Goal: Information Seeking & Learning: Find specific page/section

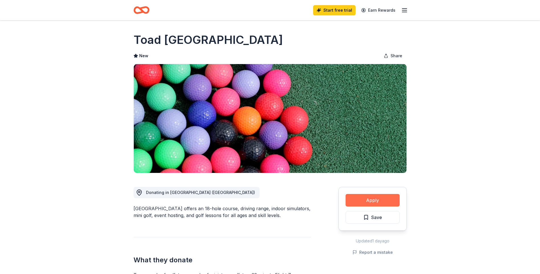
click at [365, 195] on button "Apply" at bounding box center [372, 200] width 54 height 13
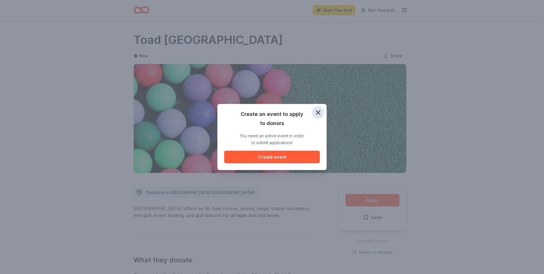
click at [319, 110] on icon "button" at bounding box center [318, 112] width 8 height 8
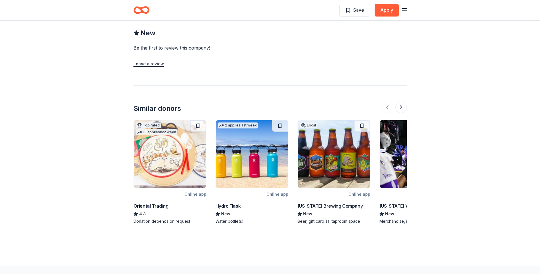
scroll to position [473, 0]
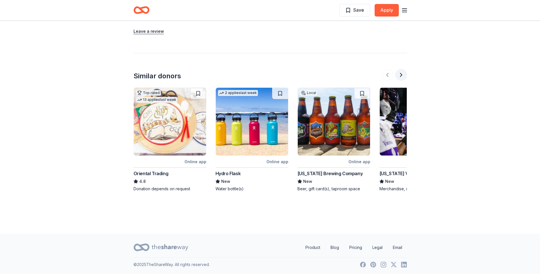
click at [403, 75] on button at bounding box center [400, 74] width 11 height 11
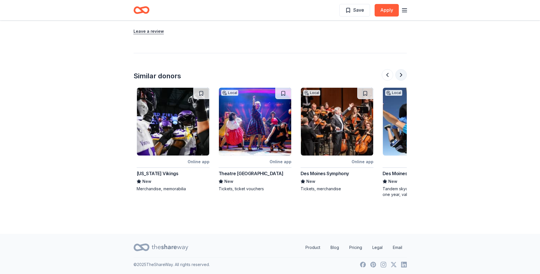
scroll to position [0, 246]
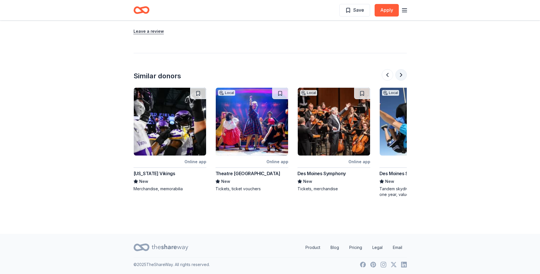
click at [403, 75] on button at bounding box center [400, 74] width 11 height 11
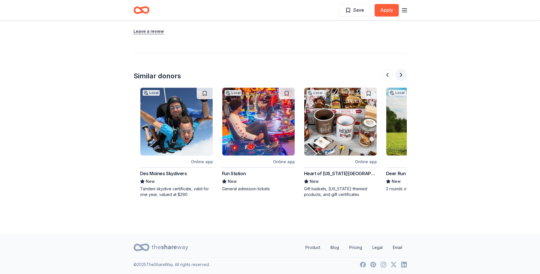
scroll to position [0, 492]
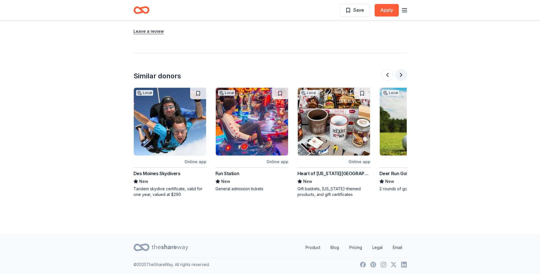
click at [403, 75] on button at bounding box center [400, 74] width 11 height 11
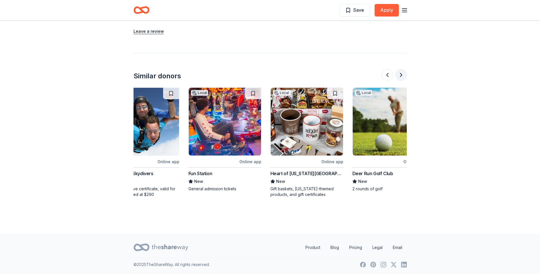
scroll to position [0, 537]
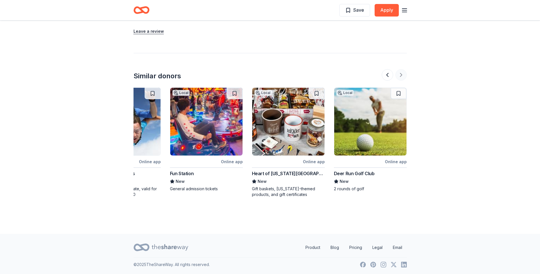
click at [403, 75] on div at bounding box center [394, 74] width 25 height 11
click at [364, 171] on div "Deer Run Golf Club" at bounding box center [354, 173] width 41 height 7
